Goal: Information Seeking & Learning: Learn about a topic

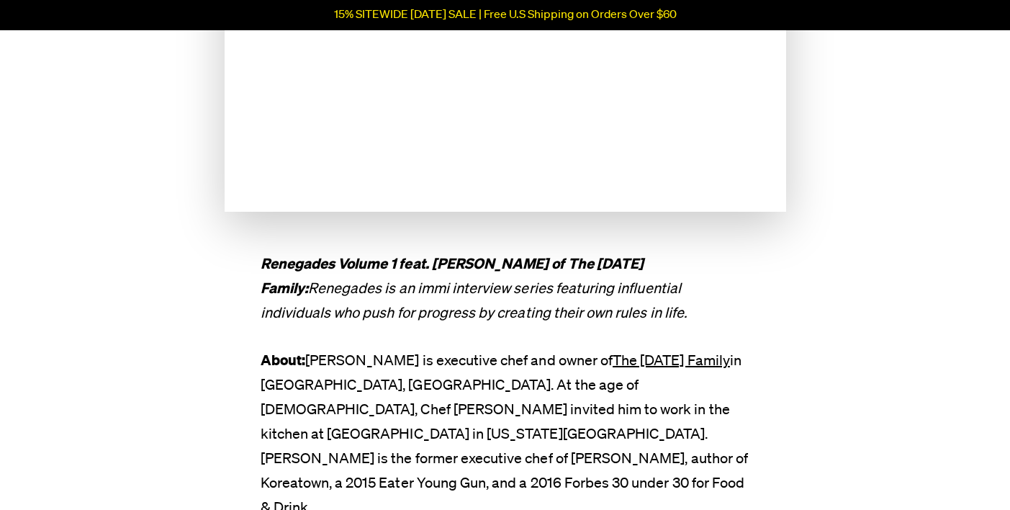
scroll to position [489, 0]
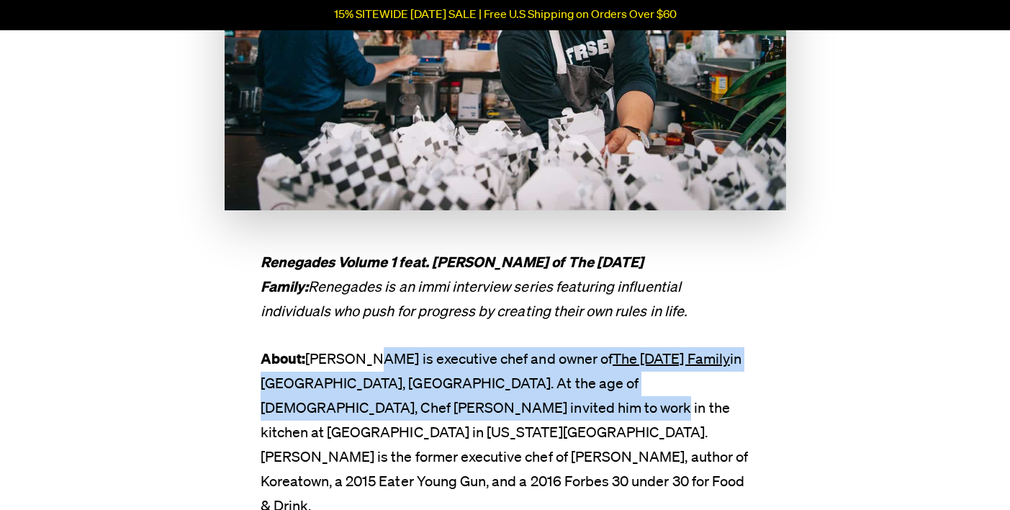
drag, startPoint x: 370, startPoint y: 348, endPoint x: 453, endPoint y: 401, distance: 98.4
click at [453, 401] on p "About: [PERSON_NAME] is executive chef and owner of The [DATE] Family in [GEOGR…" at bounding box center [506, 432] width 490 height 171
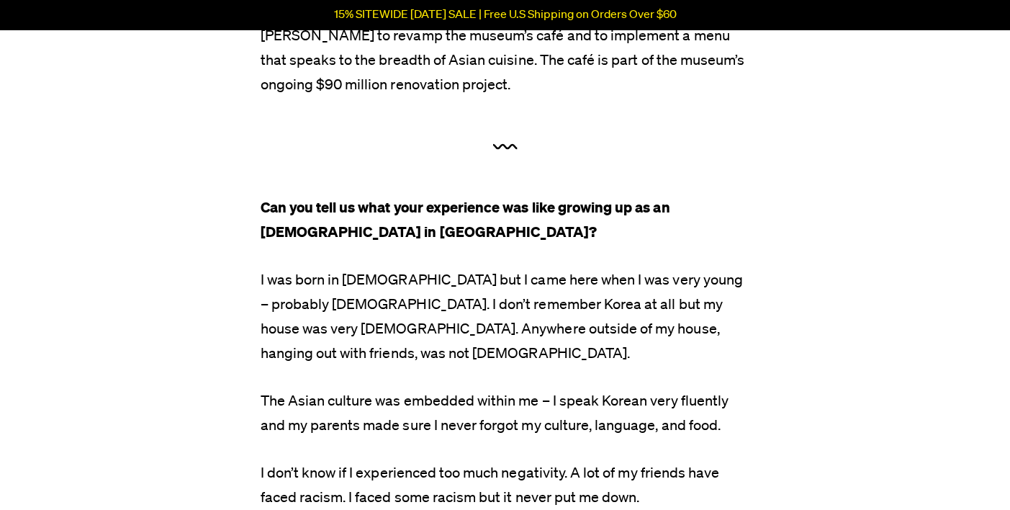
scroll to position [1056, 0]
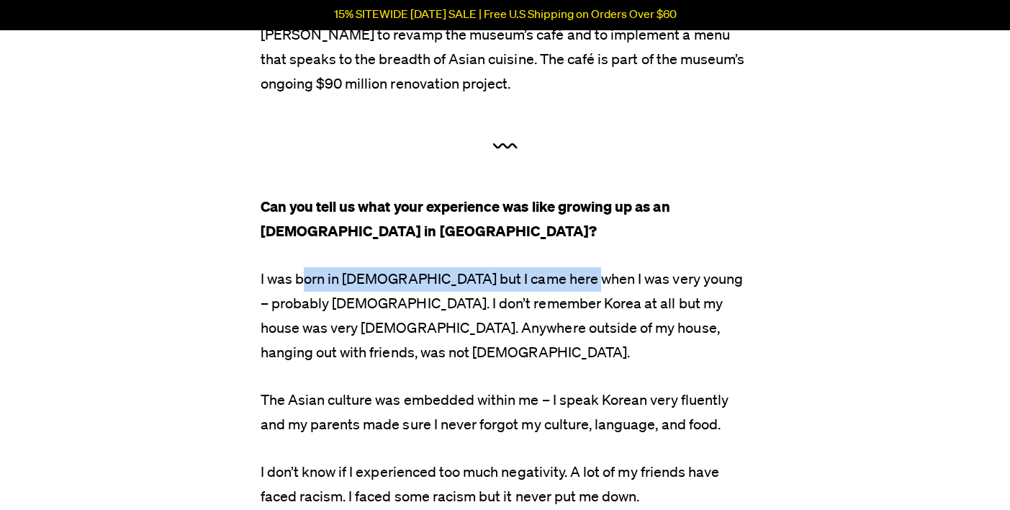
drag, startPoint x: 301, startPoint y: 199, endPoint x: 571, endPoint y: 212, distance: 270.2
click at [571, 267] on p "I was born in [DEMOGRAPHIC_DATA] but I came here when I was very young – probab…" at bounding box center [506, 316] width 490 height 98
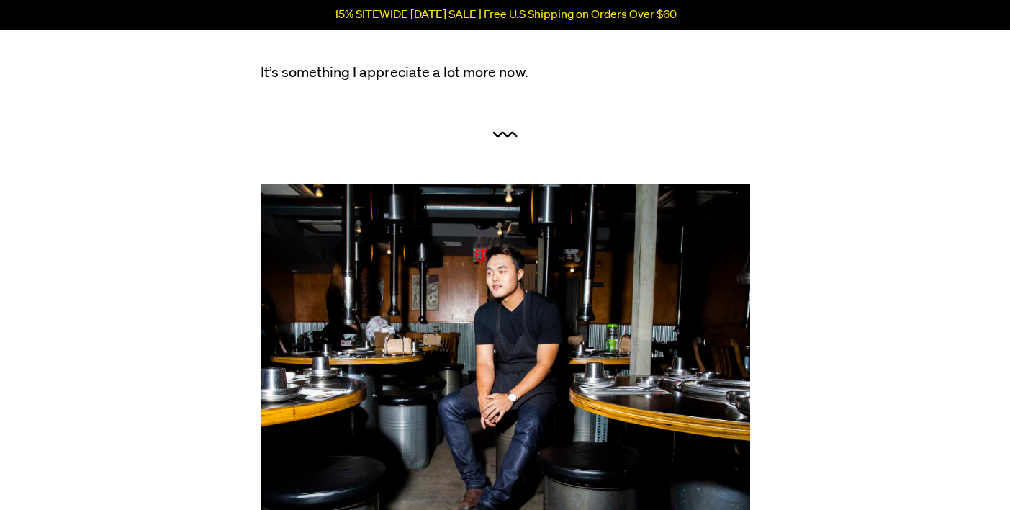
scroll to position [3729, 0]
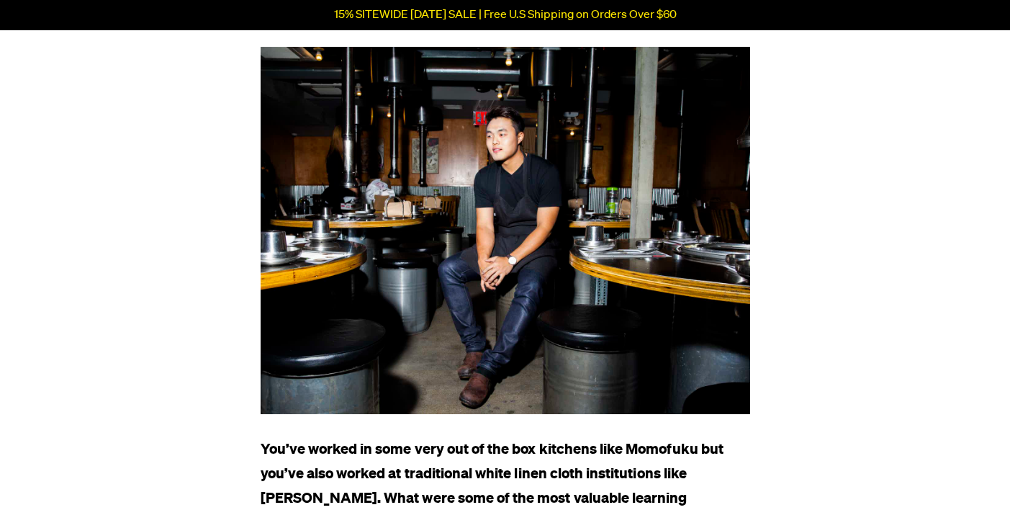
scroll to position [3840, 0]
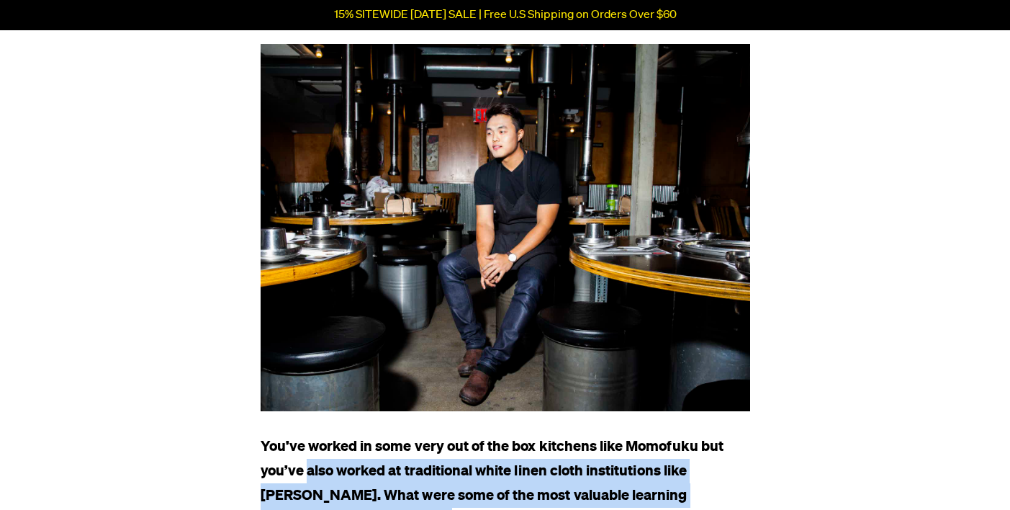
drag, startPoint x: 307, startPoint y: 367, endPoint x: 342, endPoint y: 432, distance: 73.8
click at [343, 434] on p "You’ve worked in some very out of the box kitchens like Momofuku but you’ve als…" at bounding box center [506, 483] width 490 height 98
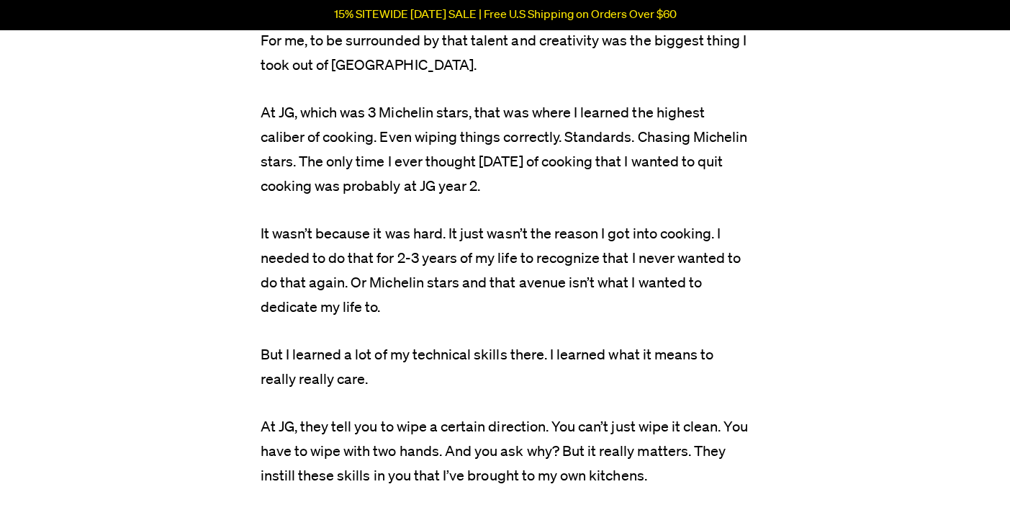
scroll to position [5877, 0]
